Goal: Task Accomplishment & Management: Manage account settings

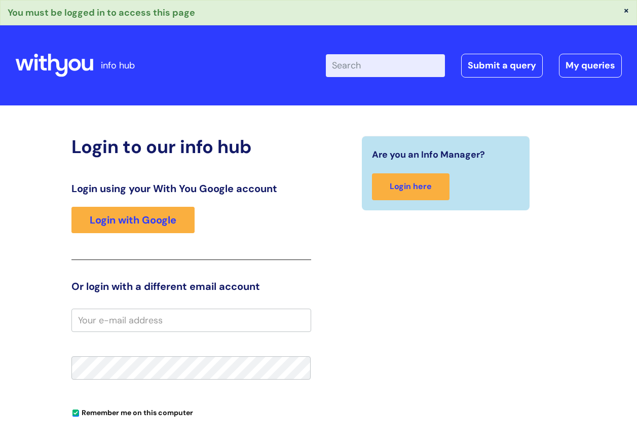
click at [140, 321] on input "email" at bounding box center [192, 320] width 240 height 23
type input "[PERSON_NAME][EMAIL_ADDRESS][PERSON_NAME][DOMAIN_NAME]"
click at [49, 365] on div "Login to our info hub Login using your With You Google account Login with Googl…" at bounding box center [318, 340] width 607 height 409
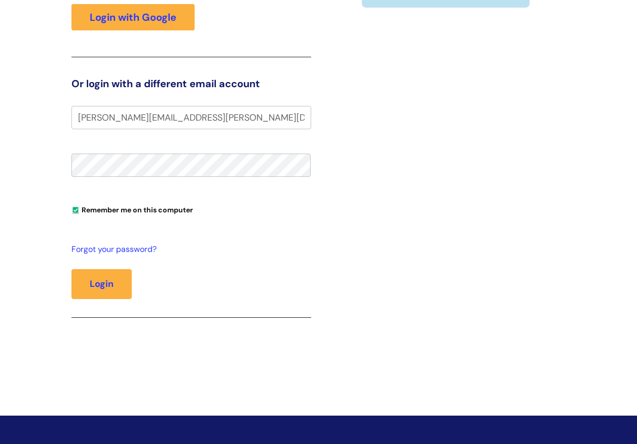
click at [75, 210] on input "Remember me on this computer" at bounding box center [76, 210] width 7 height 7
checkbox input "false"
click at [99, 282] on button "Login" at bounding box center [102, 283] width 60 height 29
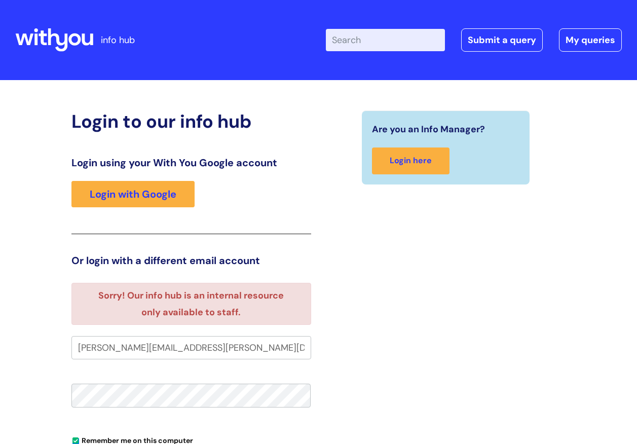
scroll to position [0, 45]
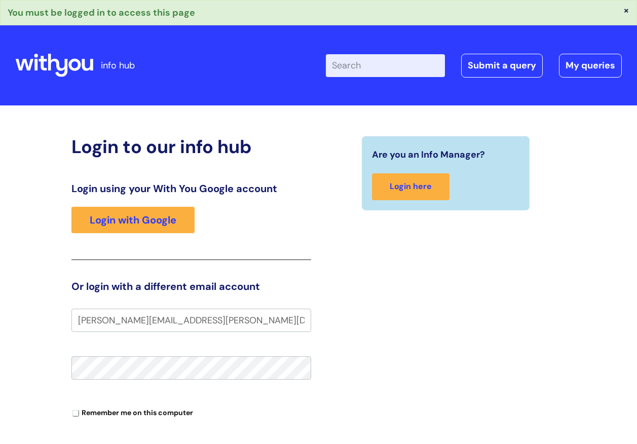
scroll to position [196, 0]
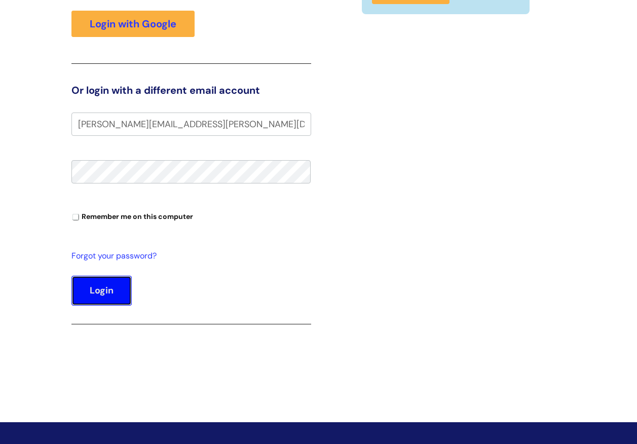
click at [103, 288] on button "Login" at bounding box center [102, 290] width 60 height 29
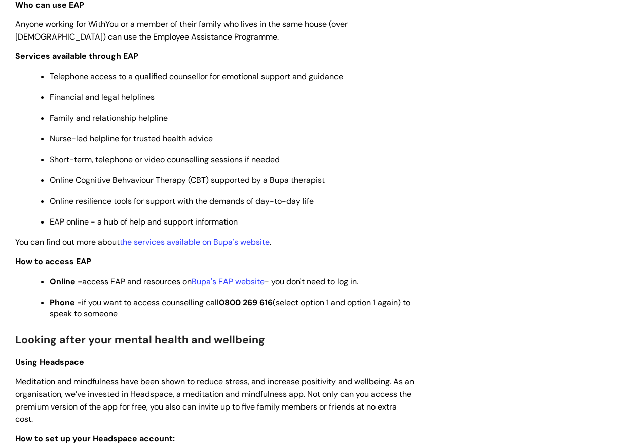
scroll to position [456, 0]
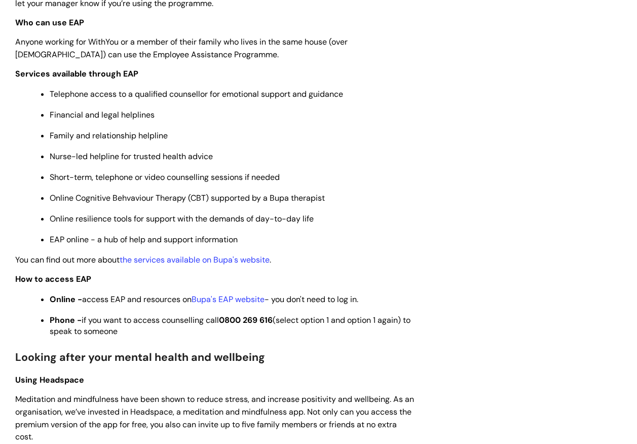
click at [128, 158] on span "Nurse-led helpline for trusted health advice" at bounding box center [131, 156] width 163 height 11
click at [197, 157] on span "Nurse-led helpline for trusted health advice" at bounding box center [131, 156] width 163 height 11
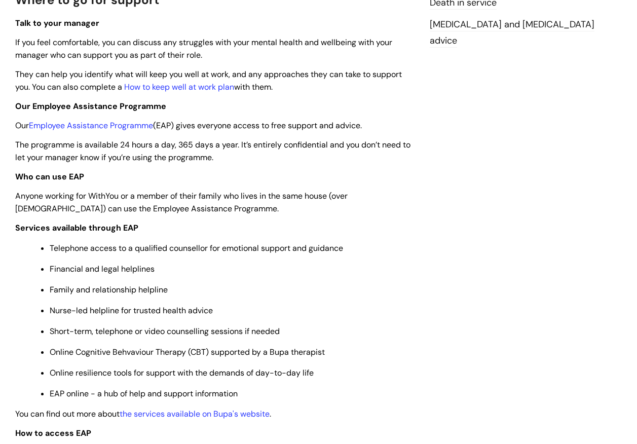
scroll to position [254, 0]
